Goal: Task Accomplishment & Management: Manage account settings

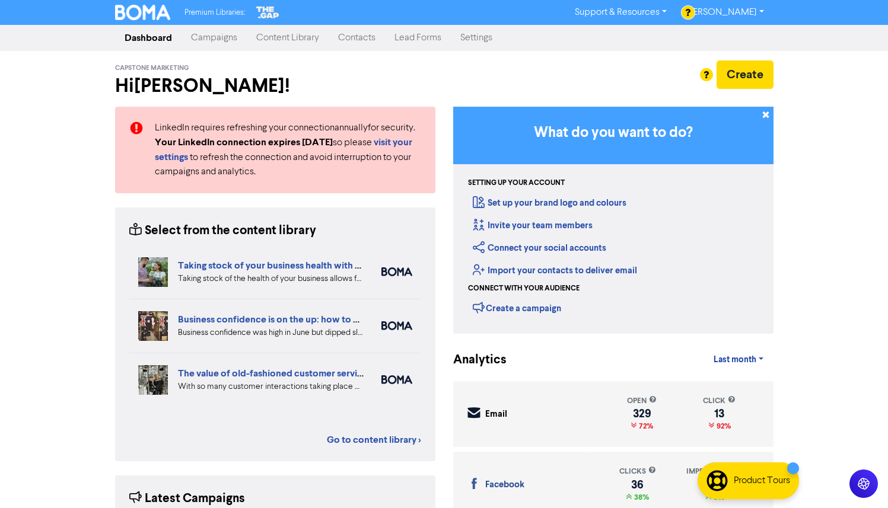
click at [214, 36] on link "Campaigns" at bounding box center [213, 38] width 65 height 24
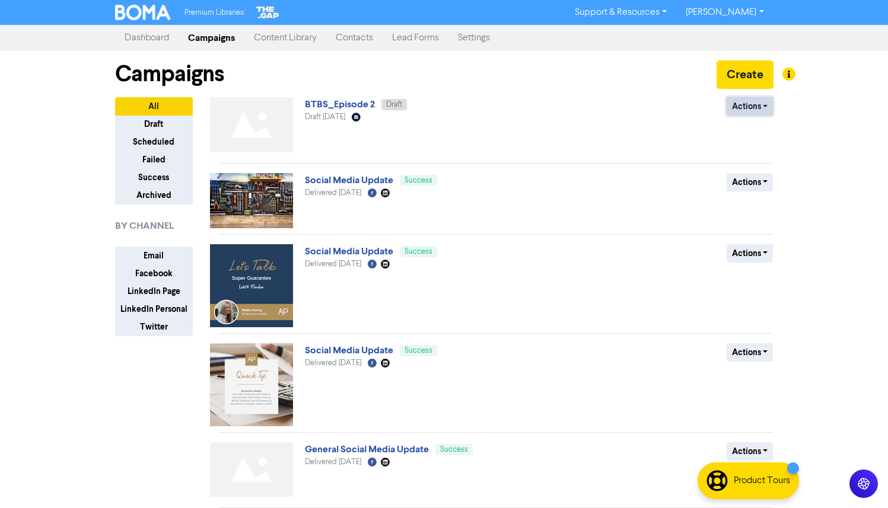
click at [748, 112] on button "Actions" at bounding box center [749, 106] width 47 height 18
click at [643, 116] on div "Actions Delete Duplicate Rename Archive" at bounding box center [686, 127] width 191 height 60
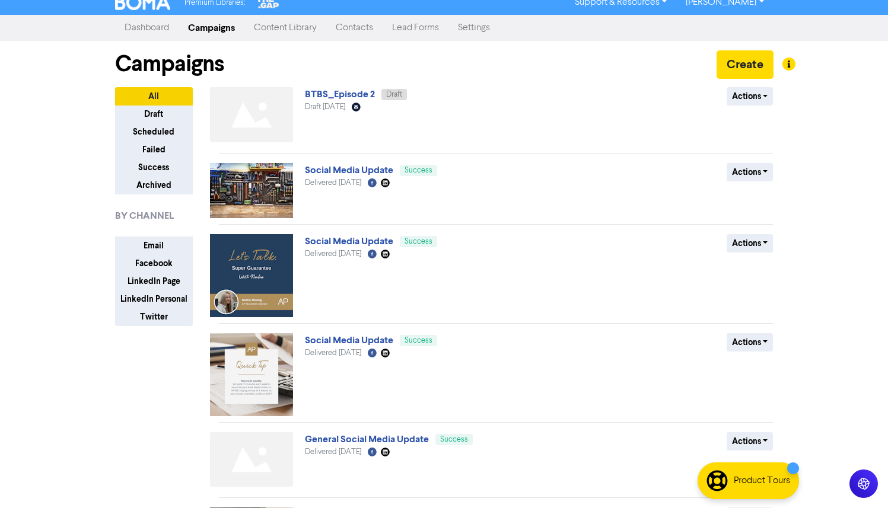
click at [292, 27] on link "Content Library" at bounding box center [285, 28] width 82 height 24
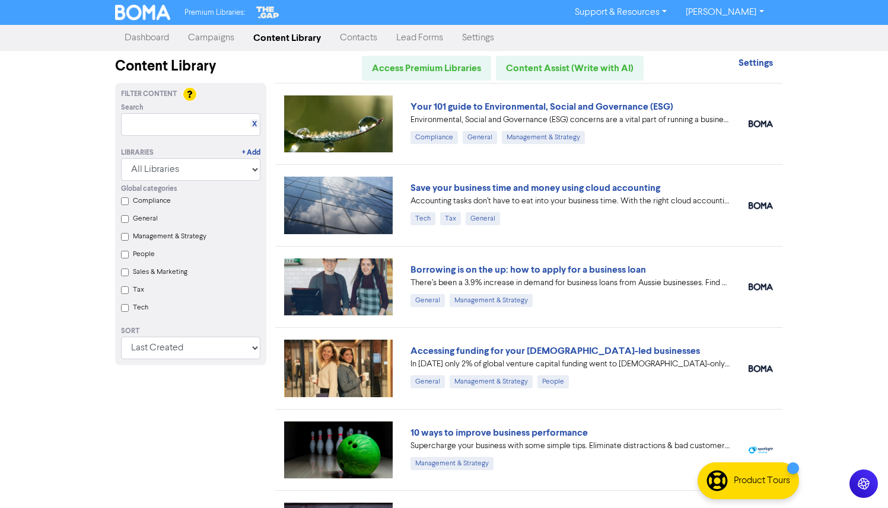
click at [206, 47] on link "Campaigns" at bounding box center [210, 38] width 65 height 24
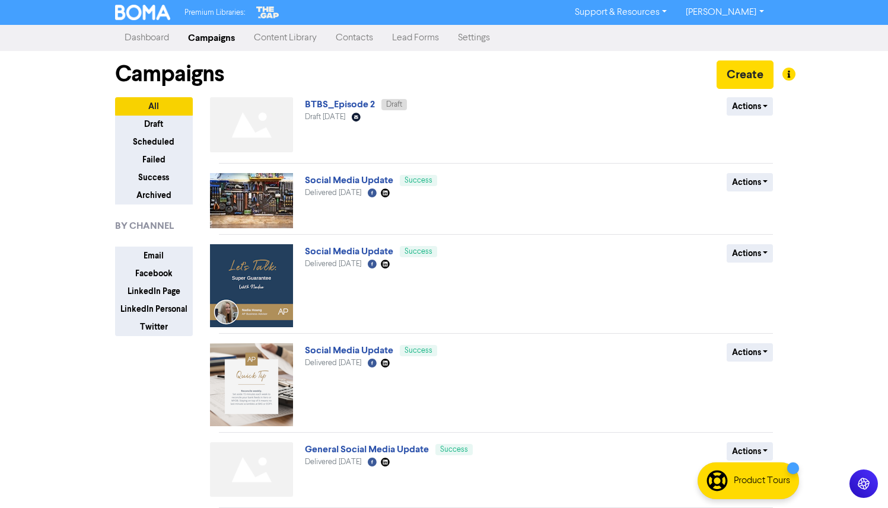
click at [149, 37] on link "Dashboard" at bounding box center [146, 38] width 63 height 24
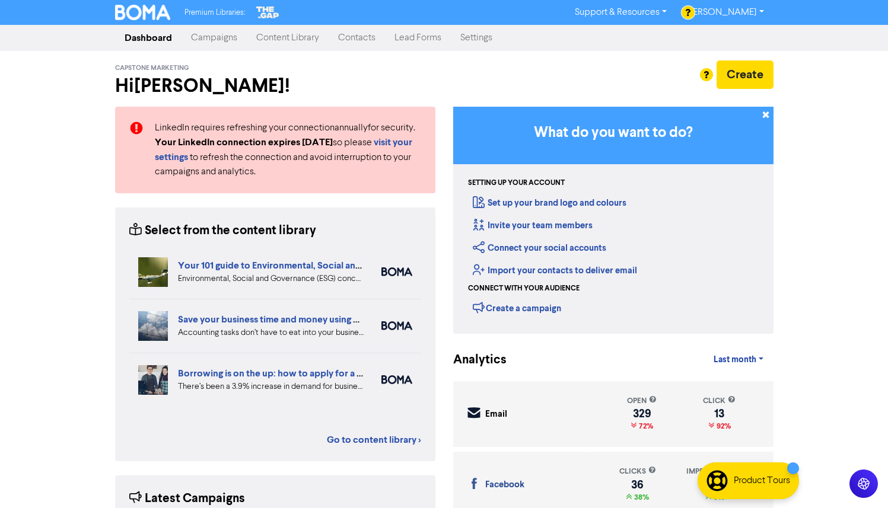
click at [221, 34] on link "Campaigns" at bounding box center [213, 38] width 65 height 24
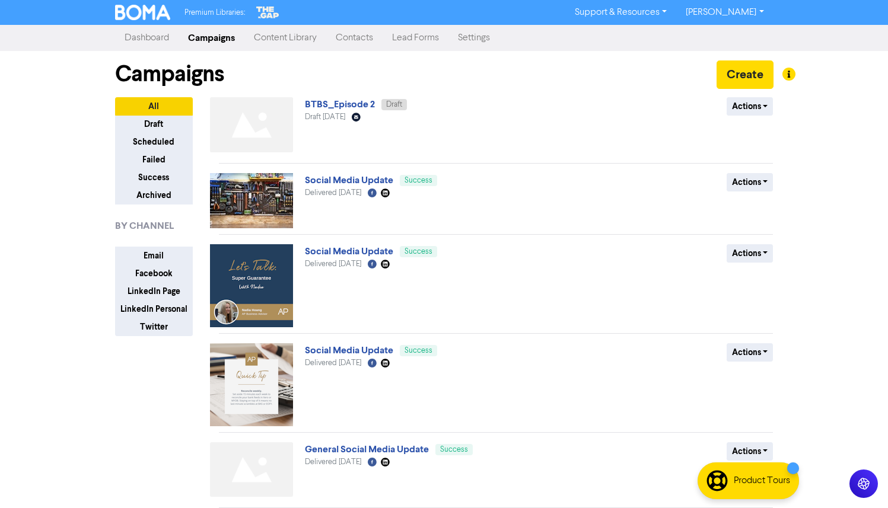
click at [290, 37] on link "Content Library" at bounding box center [285, 38] width 82 height 24
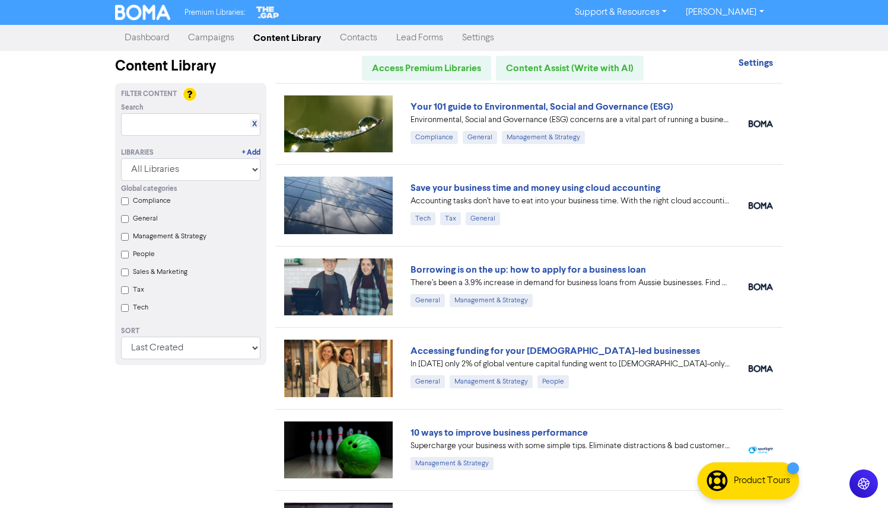
click at [213, 42] on link "Campaigns" at bounding box center [210, 38] width 65 height 24
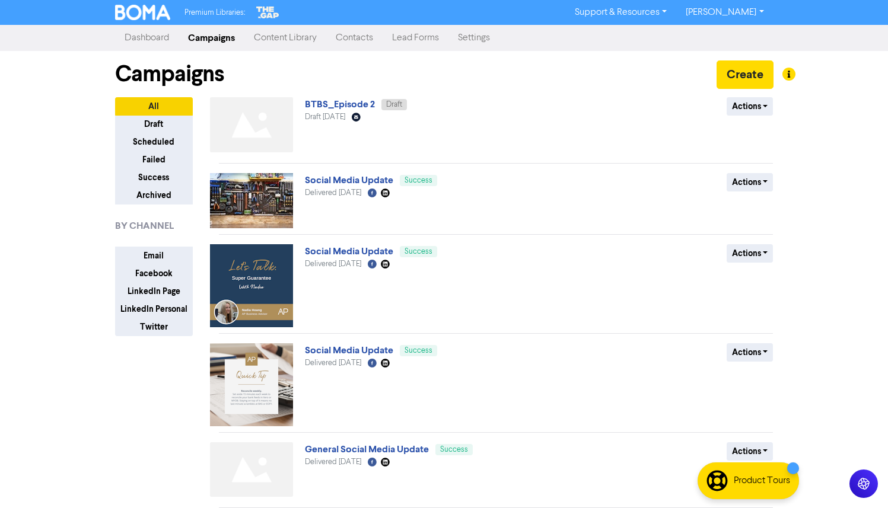
click at [142, 40] on link "Dashboard" at bounding box center [146, 38] width 63 height 24
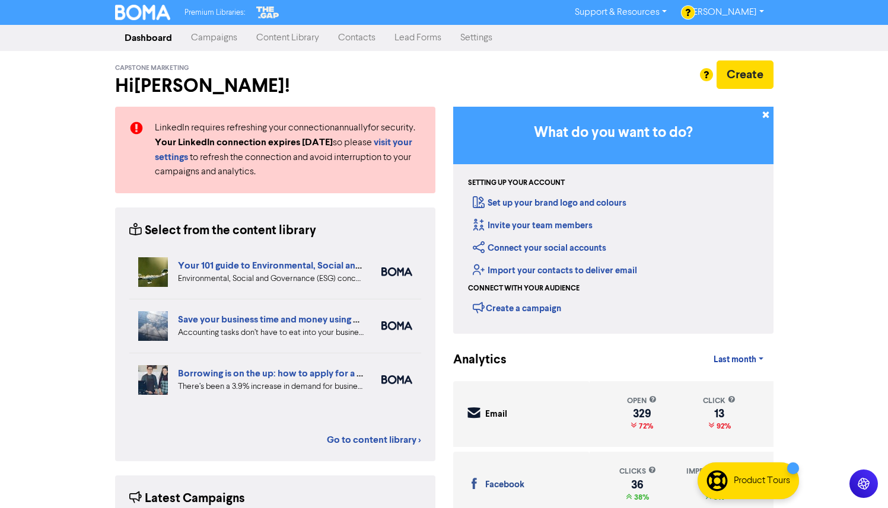
click at [199, 38] on link "Campaigns" at bounding box center [213, 38] width 65 height 24
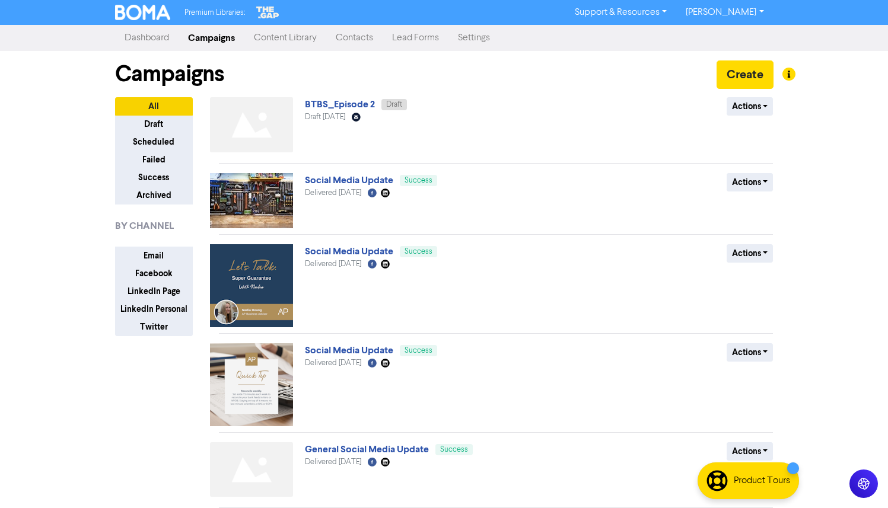
click at [148, 32] on link "Dashboard" at bounding box center [146, 38] width 63 height 24
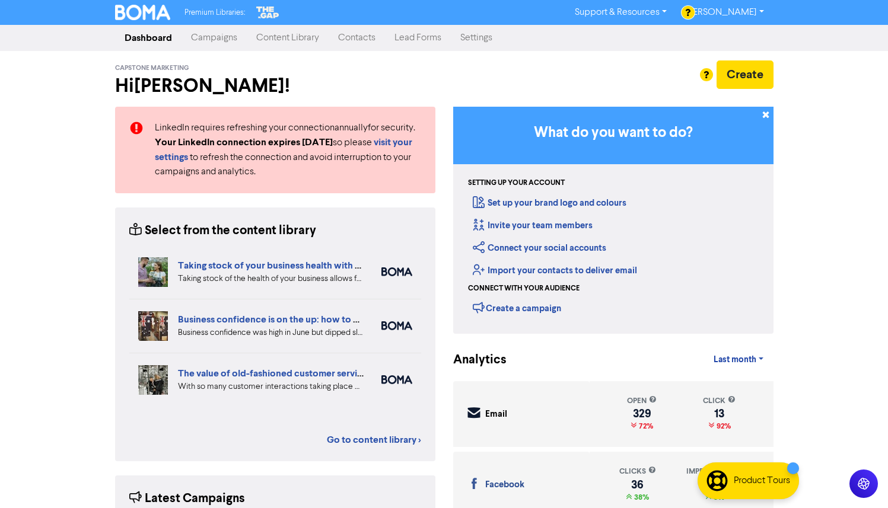
click at [211, 33] on link "Campaigns" at bounding box center [213, 38] width 65 height 24
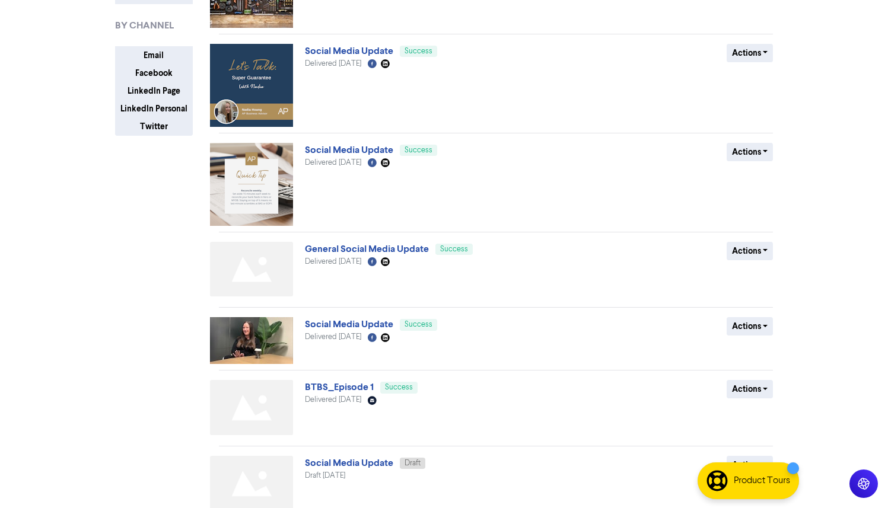
scroll to position [337, 0]
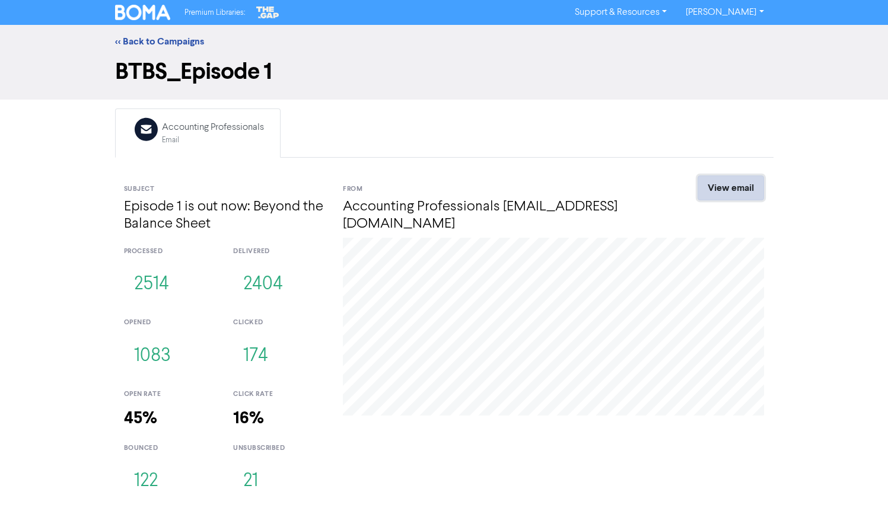
click at [736, 190] on link "View email" at bounding box center [730, 187] width 66 height 25
click at [154, 41] on link "<< Back to Campaigns" at bounding box center [159, 42] width 89 height 12
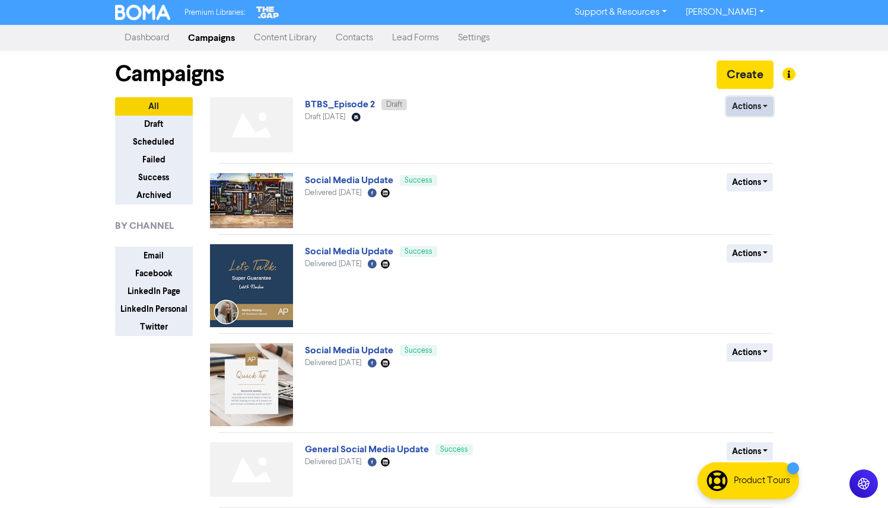
click at [749, 105] on button "Actions" at bounding box center [749, 106] width 47 height 18
click at [590, 106] on div "BTBS_Episode 2 Draft Draft [DATE] Email Created with Sketch." at bounding box center [448, 127] width 286 height 60
click at [750, 104] on button "Actions" at bounding box center [749, 106] width 47 height 18
click at [500, 121] on div "Draft [DATE] Email Created with Sketch." at bounding box center [448, 116] width 286 height 11
click at [348, 103] on link "BTBS_Episode 2" at bounding box center [340, 104] width 70 height 12
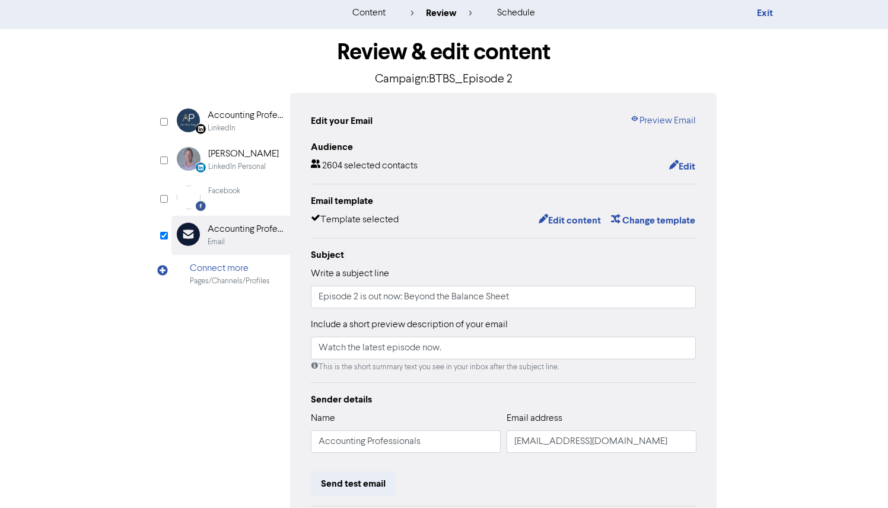
scroll to position [30, 0]
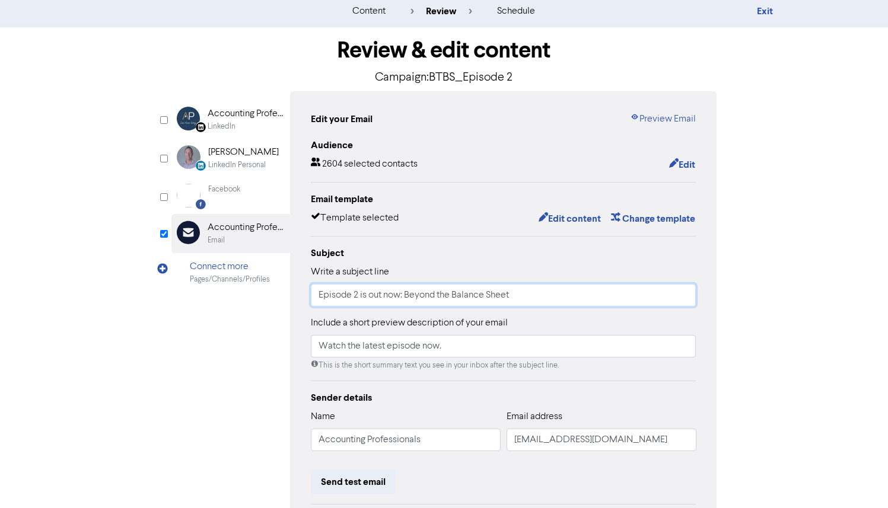
drag, startPoint x: 374, startPoint y: 298, endPoint x: 522, endPoint y: 293, distance: 148.9
click at [522, 294] on input "Episode 2 is out now: Beyond the Balance Sheet" at bounding box center [503, 295] width 385 height 23
click at [522, 293] on input "Episode 2 is out now: Beyond the Balance Sheet" at bounding box center [503, 295] width 385 height 23
drag, startPoint x: 438, startPoint y: 352, endPoint x: 324, endPoint y: 346, distance: 114.0
click at [324, 346] on input "Watch the latest episode now." at bounding box center [503, 346] width 385 height 23
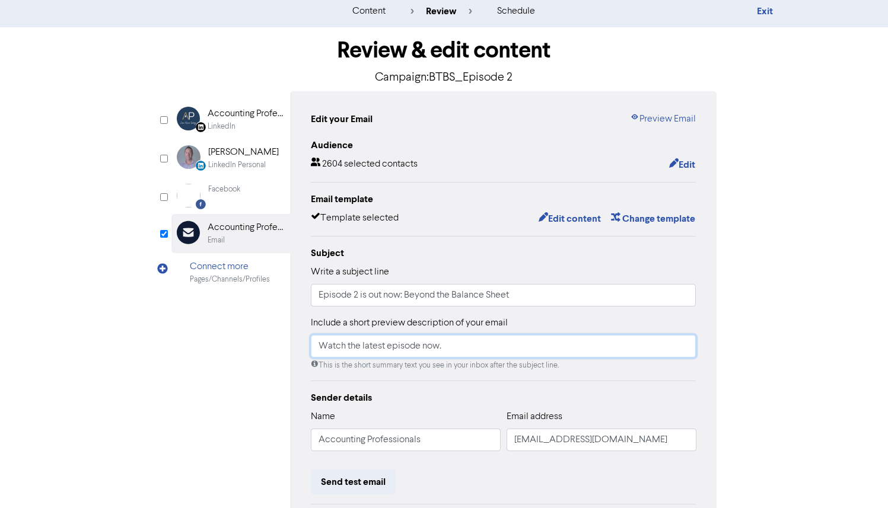
drag, startPoint x: 466, startPoint y: 347, endPoint x: 336, endPoint y: 347, distance: 129.8
click at [336, 347] on input "Watch the latest episode now." at bounding box center [503, 346] width 385 height 23
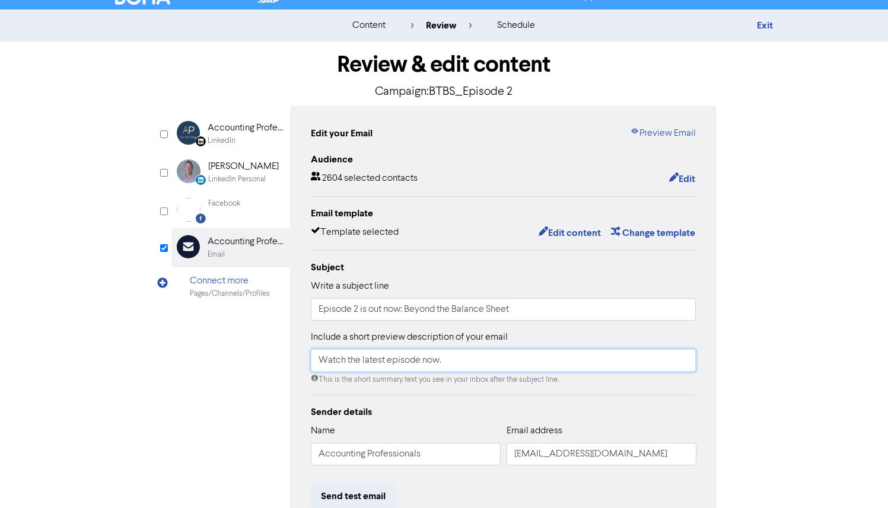
scroll to position [1, 0]
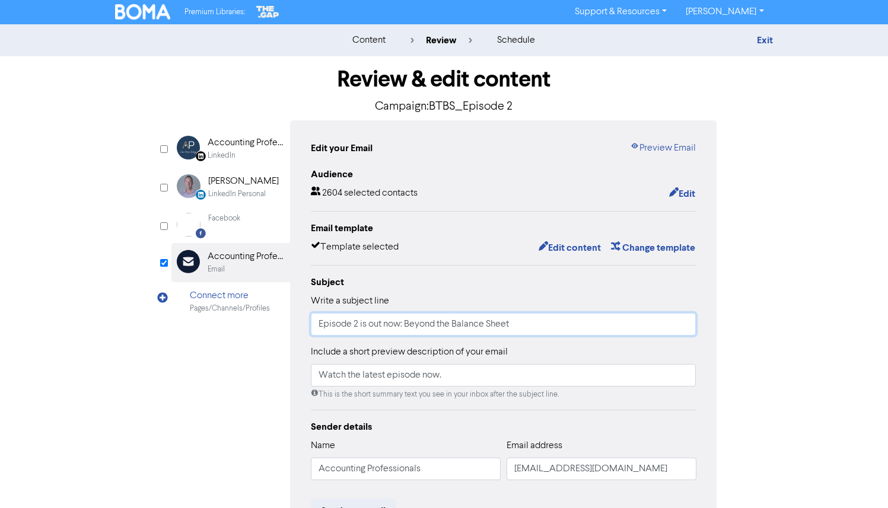
click at [378, 327] on input "Episode 2 is out now: Beyond the Balance Sheet" at bounding box center [503, 324] width 385 height 23
click at [466, 330] on input "Episode 2 is out now: Beyond the Balance Sheet" at bounding box center [503, 324] width 385 height 23
click at [525, 324] on input "Episode 2 is out now: Beyond the Balance Sheet" at bounding box center [503, 324] width 385 height 23
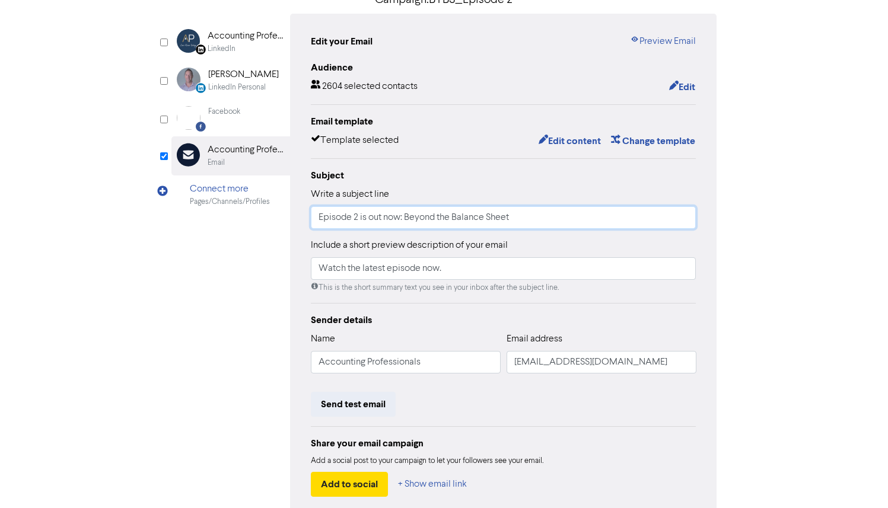
scroll to position [102, 0]
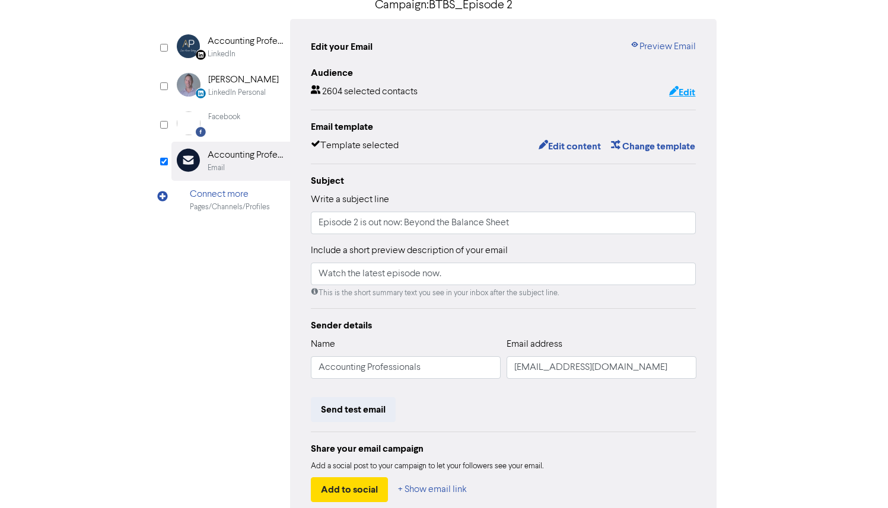
click at [682, 91] on button "Edit" at bounding box center [681, 92] width 27 height 15
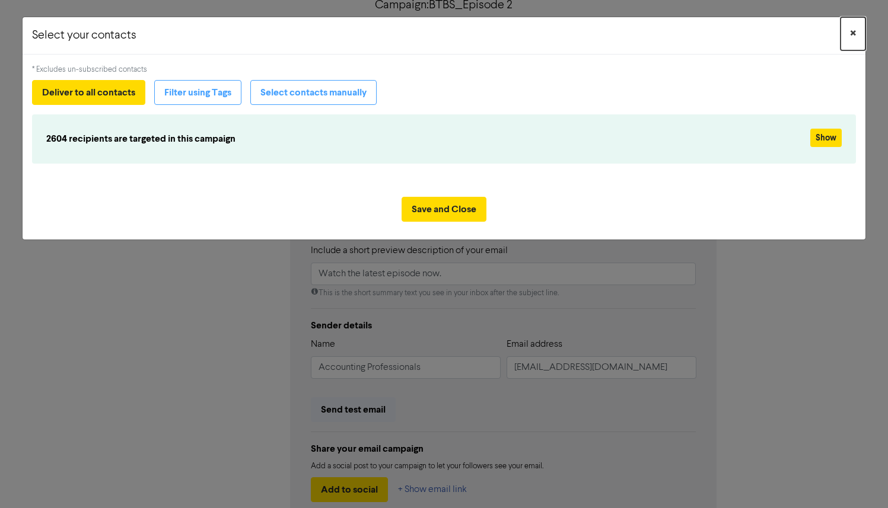
click at [852, 33] on span "×" at bounding box center [853, 34] width 6 height 18
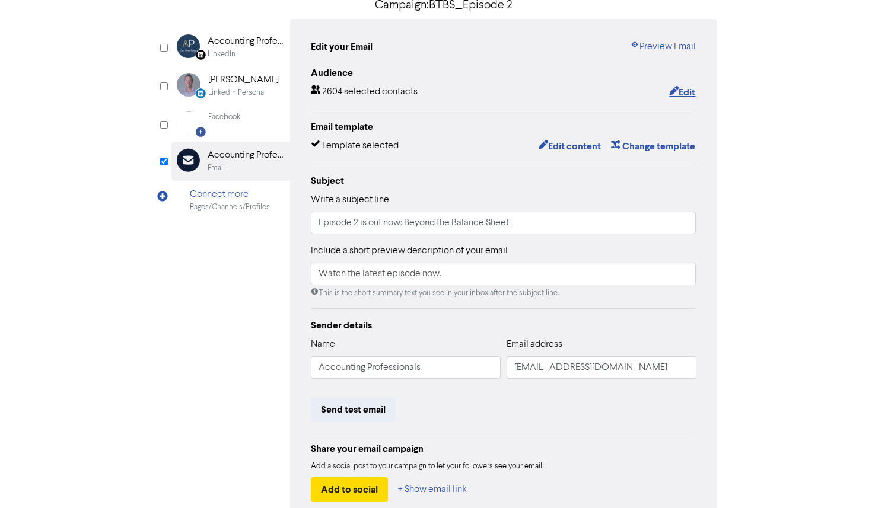
scroll to position [170, 0]
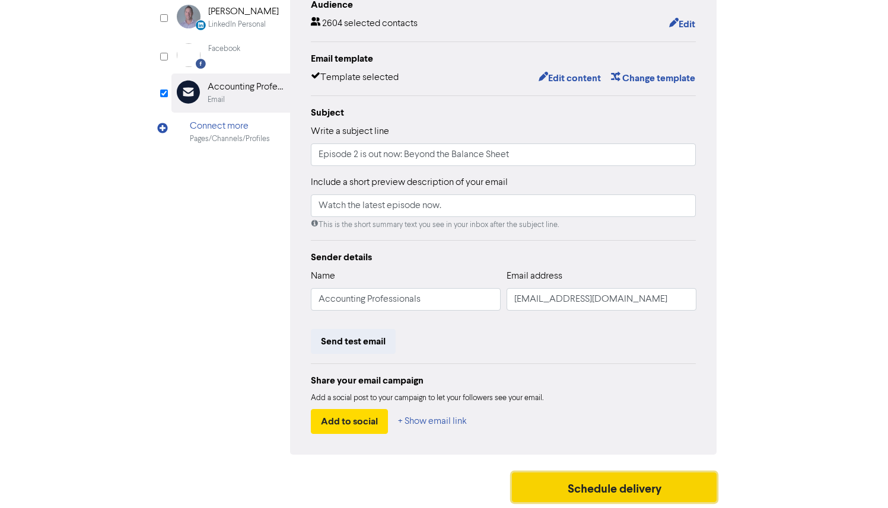
click at [608, 480] on button "Schedule delivery" at bounding box center [614, 488] width 205 height 30
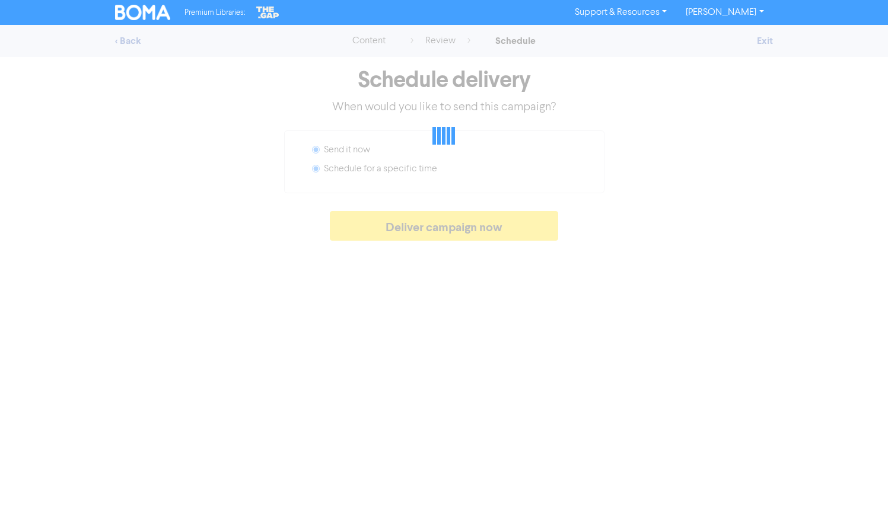
radio input "false"
radio input "true"
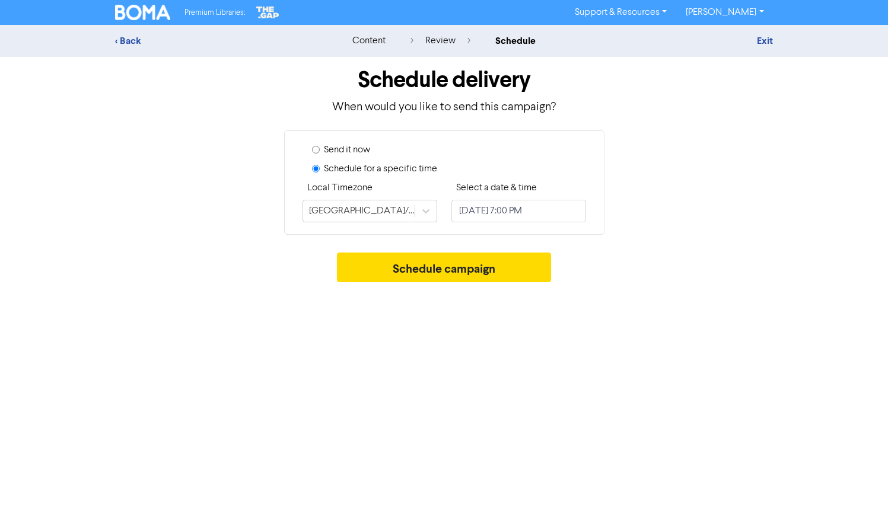
click at [315, 149] on input "Send it now" at bounding box center [316, 150] width 8 height 8
radio input "true"
radio input "false"
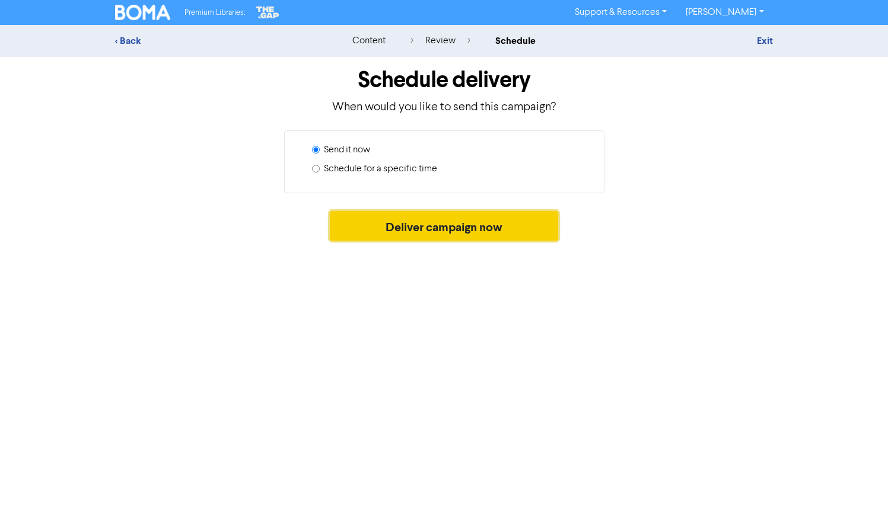
click at [414, 231] on button "Deliver campaign now" at bounding box center [444, 226] width 228 height 30
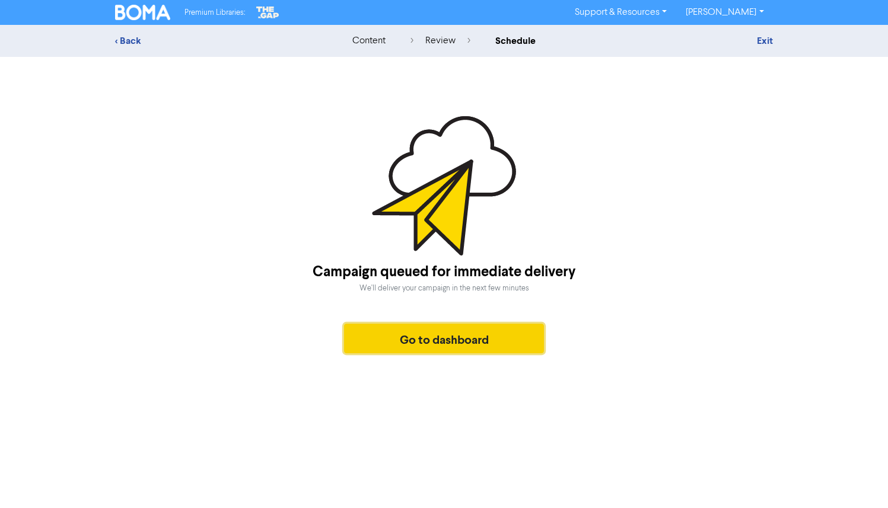
click at [458, 348] on button "Go to dashboard" at bounding box center [444, 339] width 200 height 30
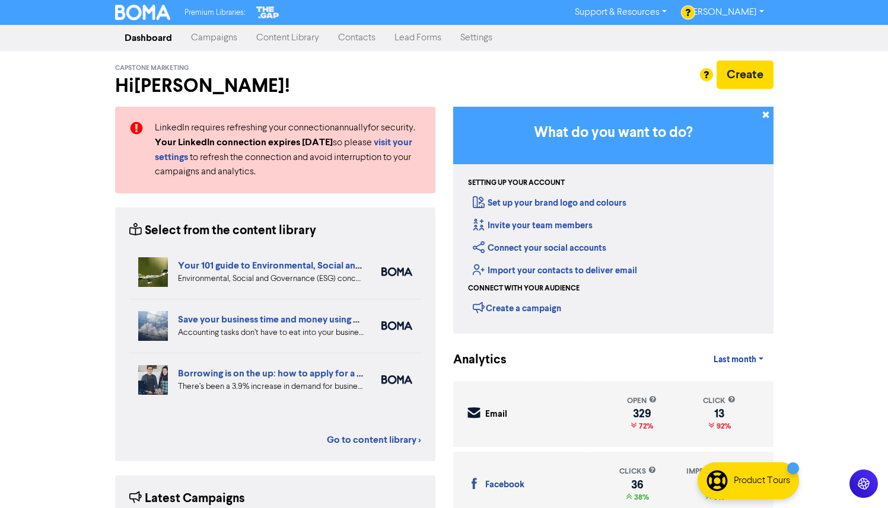
click at [209, 37] on link "Campaigns" at bounding box center [213, 38] width 65 height 24
